Goal: Check status: Check status

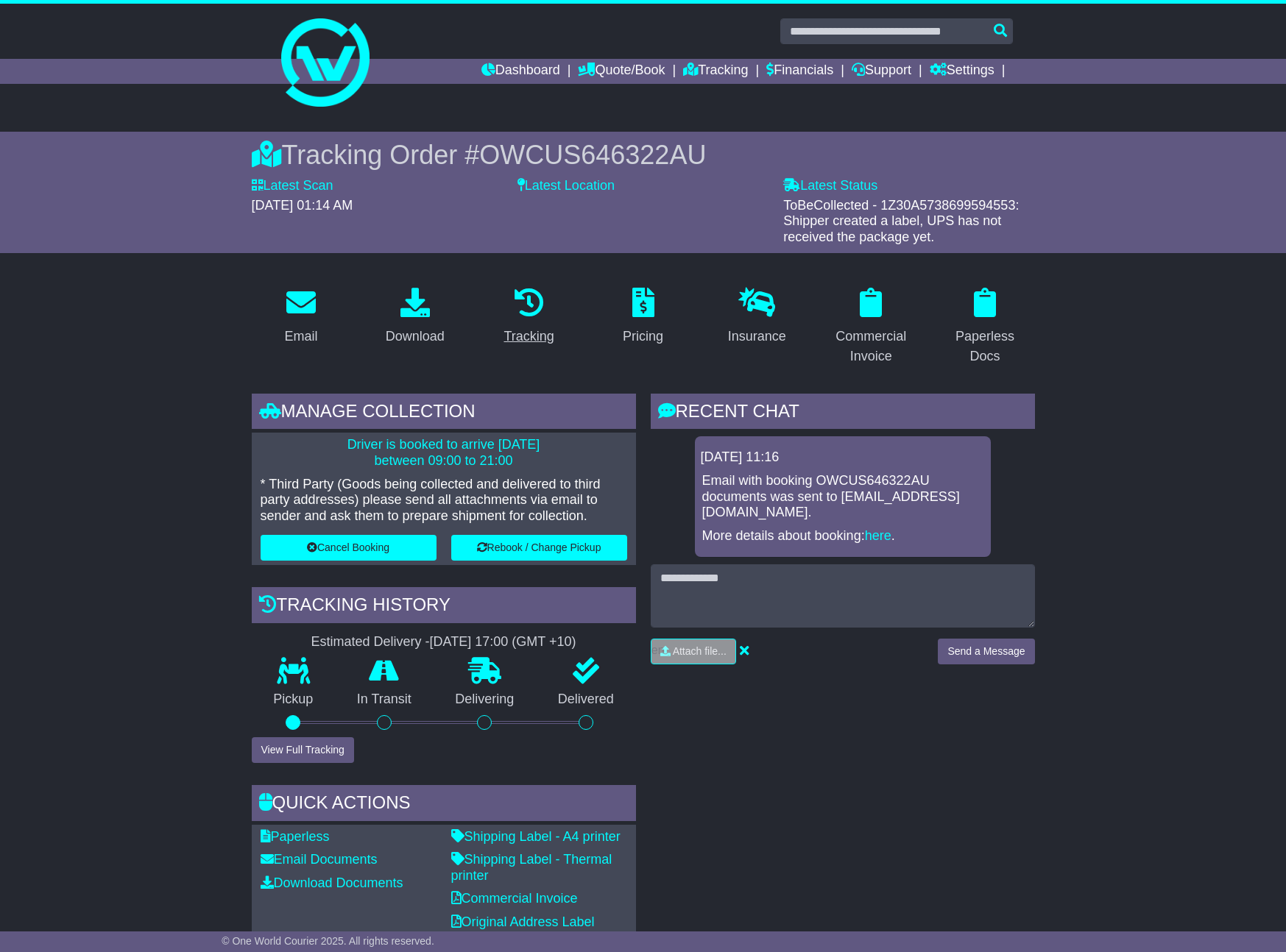
click at [538, 328] on div "Tracking" at bounding box center [529, 336] width 50 height 20
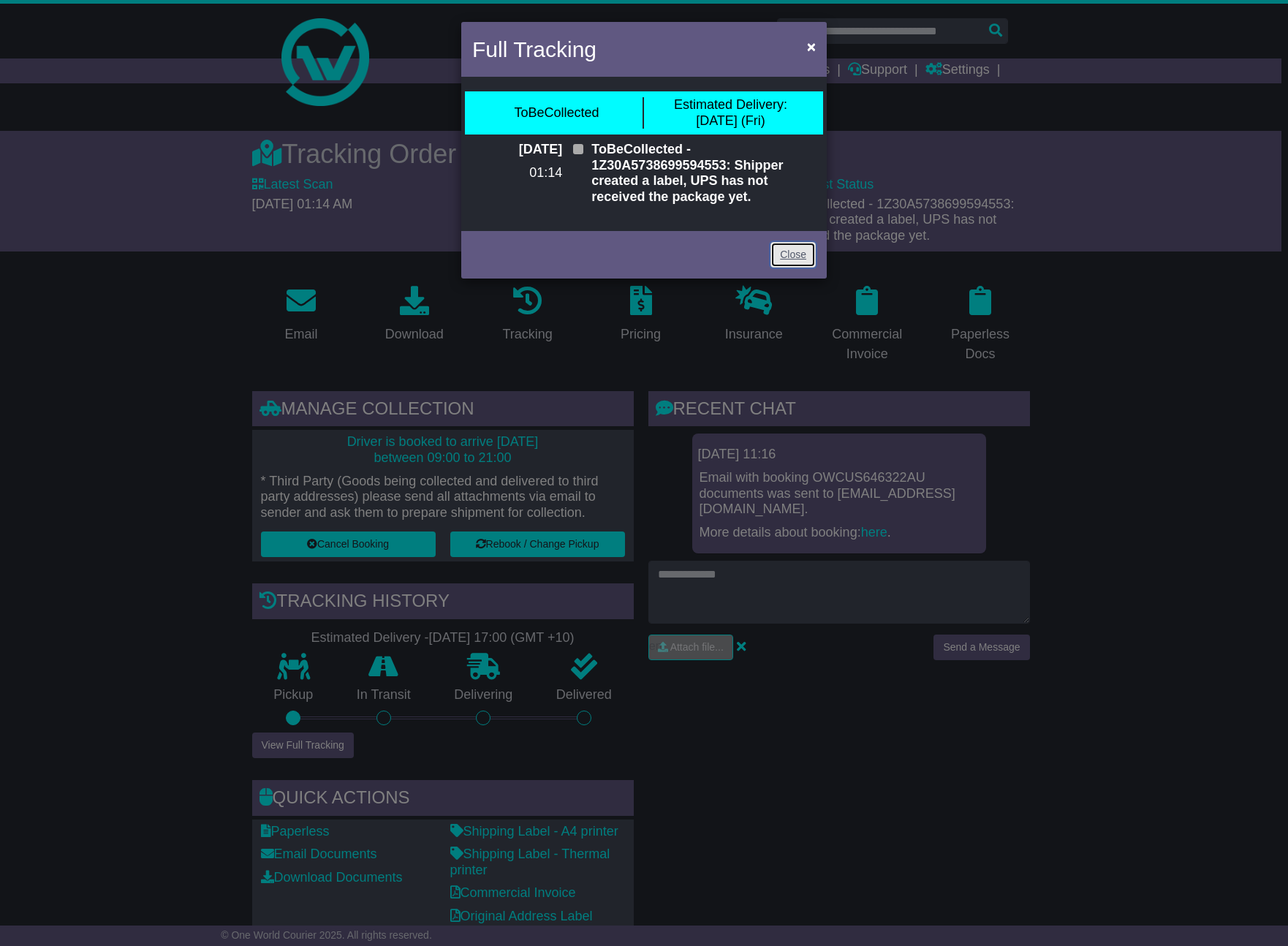
click at [794, 252] on link "Close" at bounding box center [793, 255] width 45 height 26
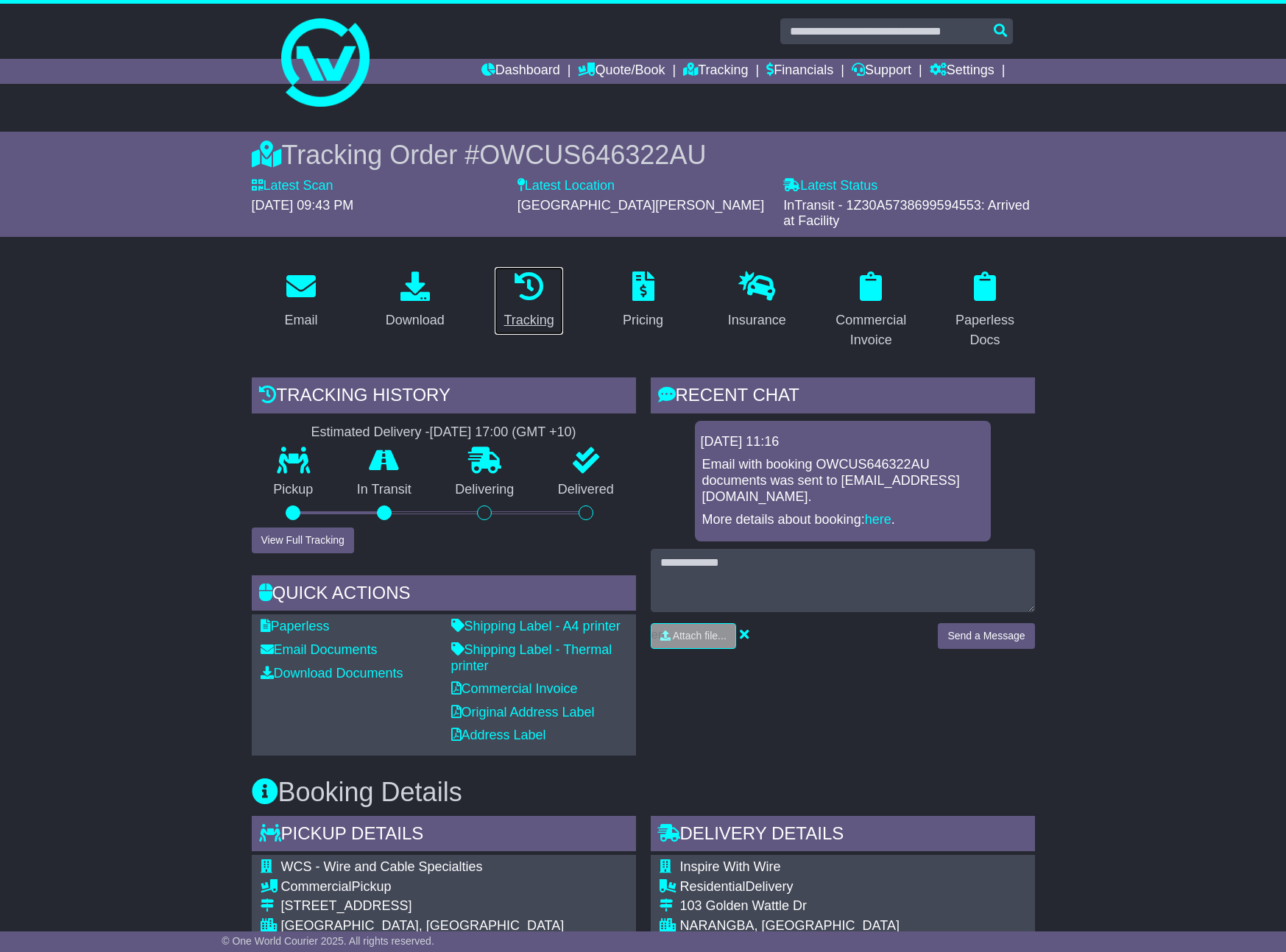
click at [531, 321] on div "Tracking" at bounding box center [529, 321] width 50 height 20
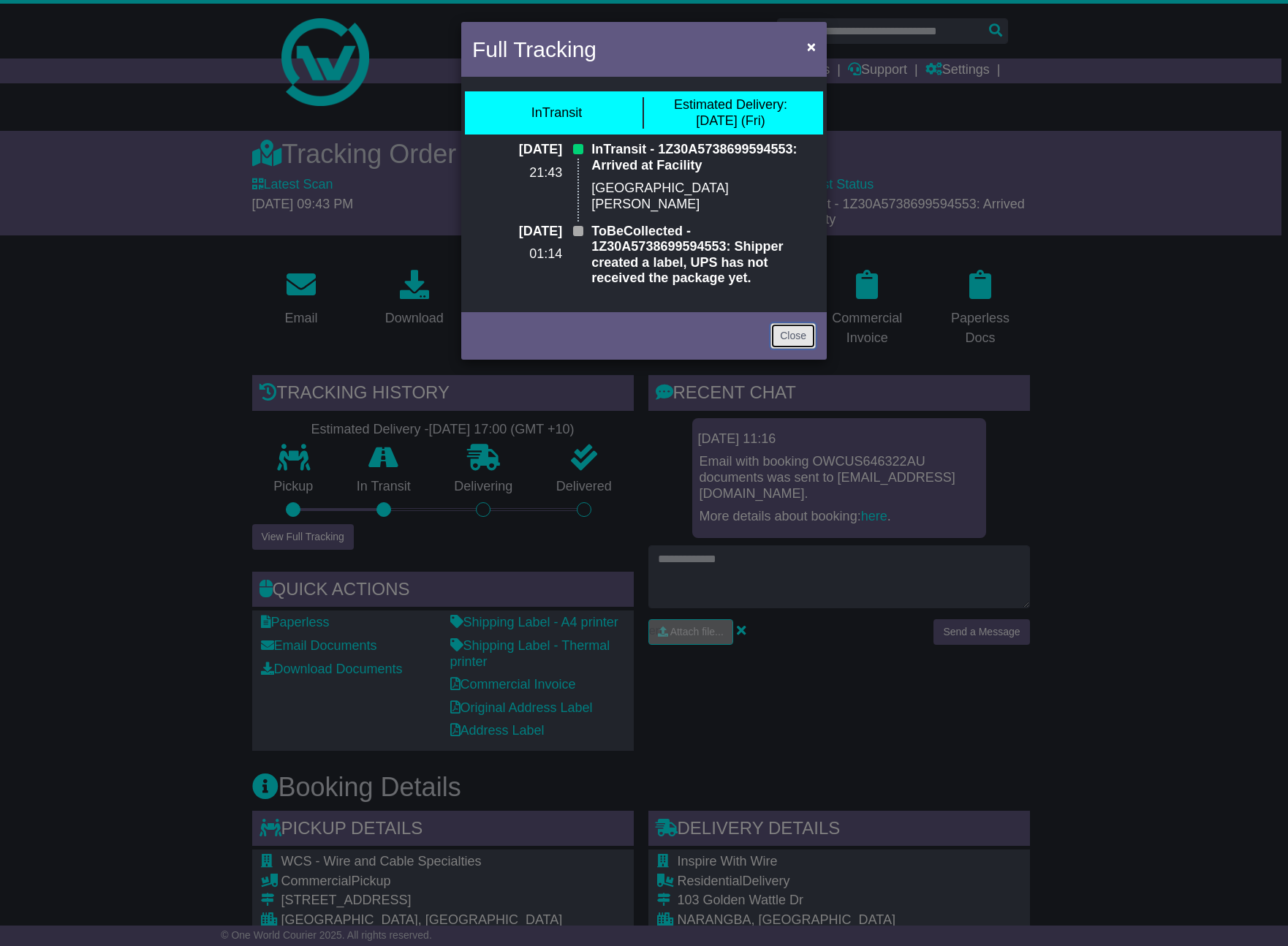
click at [791, 324] on link "Close" at bounding box center [793, 337] width 45 height 26
